Goal: Task Accomplishment & Management: Manage account settings

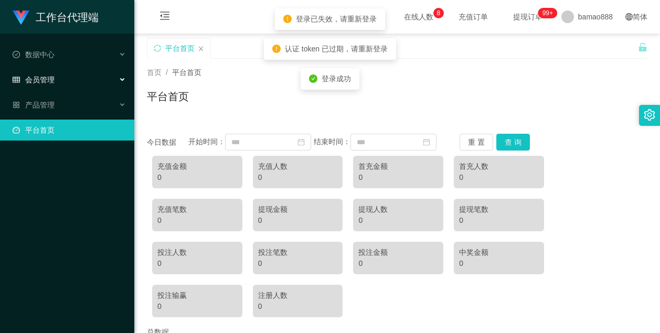
click at [68, 78] on div "会员管理" at bounding box center [67, 79] width 134 height 21
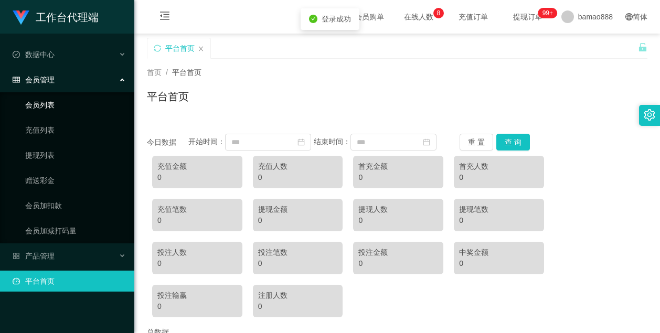
click at [86, 107] on link "会员列表" at bounding box center [75, 104] width 101 height 21
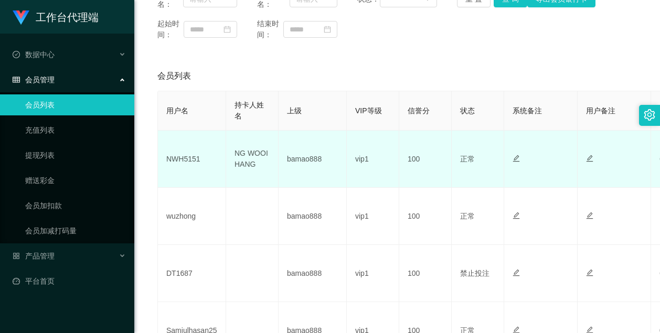
scroll to position [157, 0]
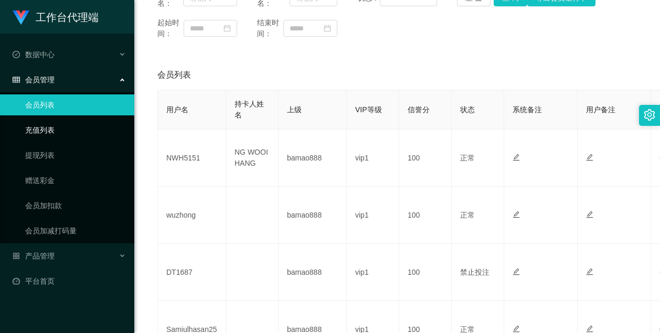
click at [70, 128] on link "充值列表" at bounding box center [75, 130] width 101 height 21
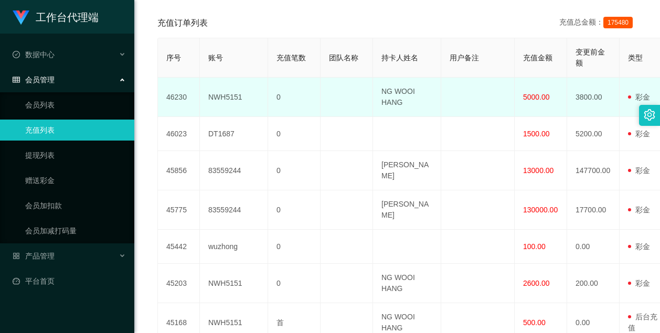
scroll to position [210, 0]
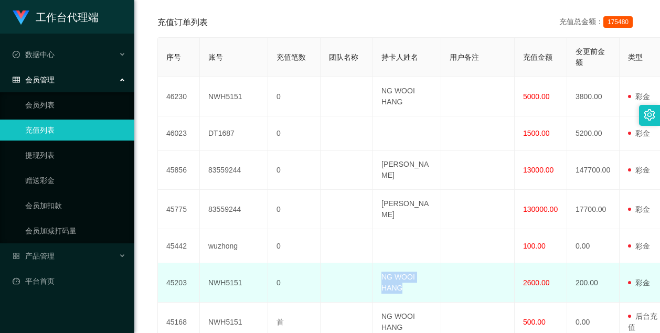
drag, startPoint x: 406, startPoint y: 303, endPoint x: 382, endPoint y: 291, distance: 27.0
click at [382, 291] on td "NG WOOI HANG" at bounding box center [407, 282] width 68 height 39
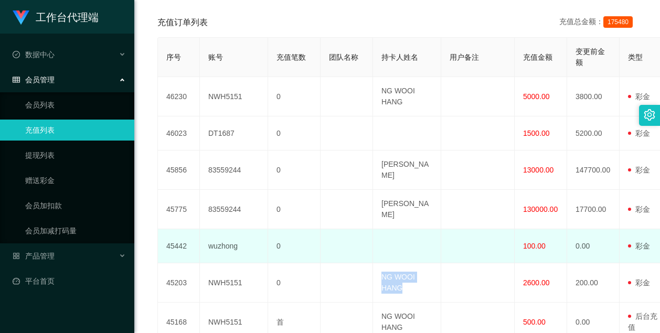
copy td "NG WOOI HANG"
